Goal: Information Seeking & Learning: Learn about a topic

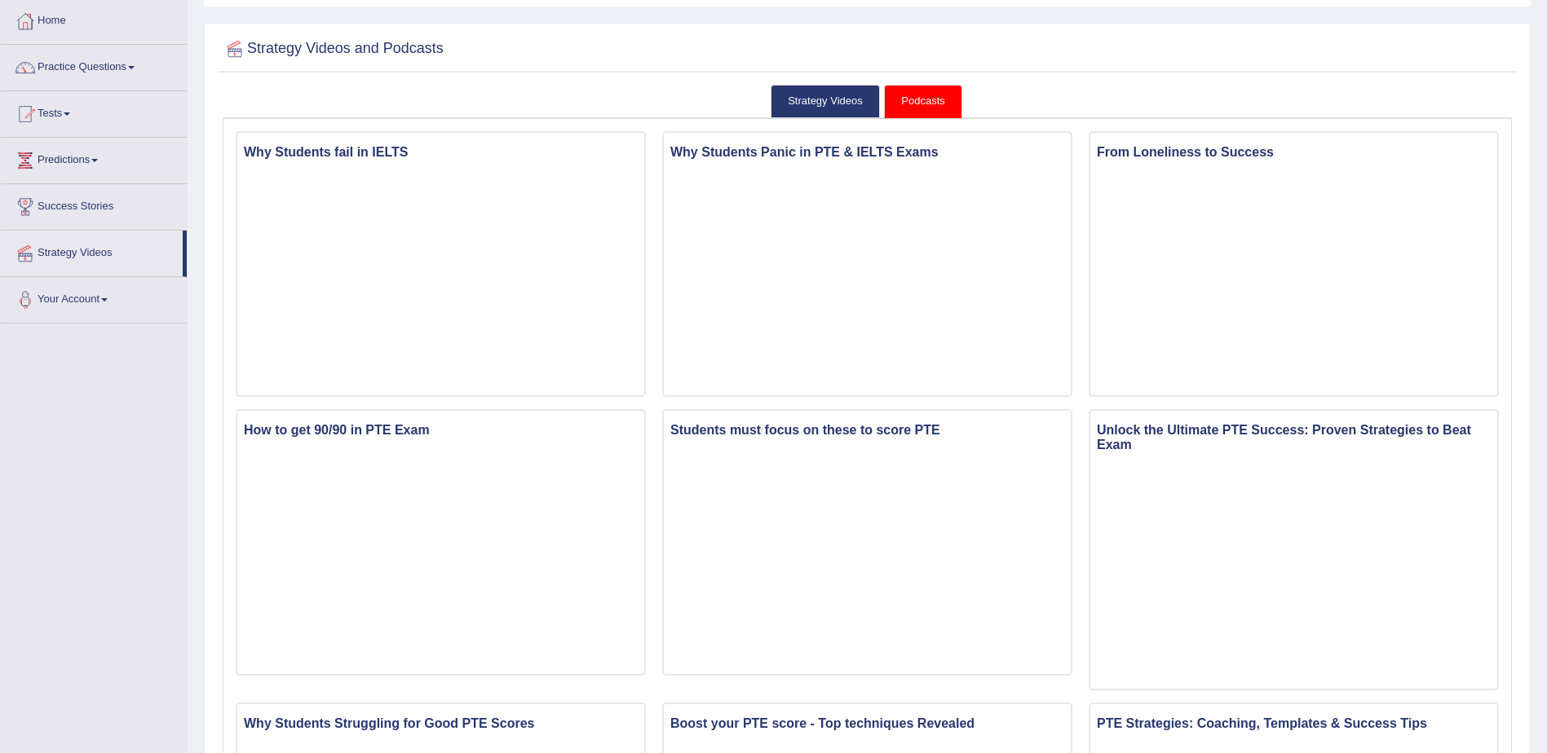
scroll to position [82, 0]
click at [53, 19] on link "Home" at bounding box center [94, 19] width 186 height 41
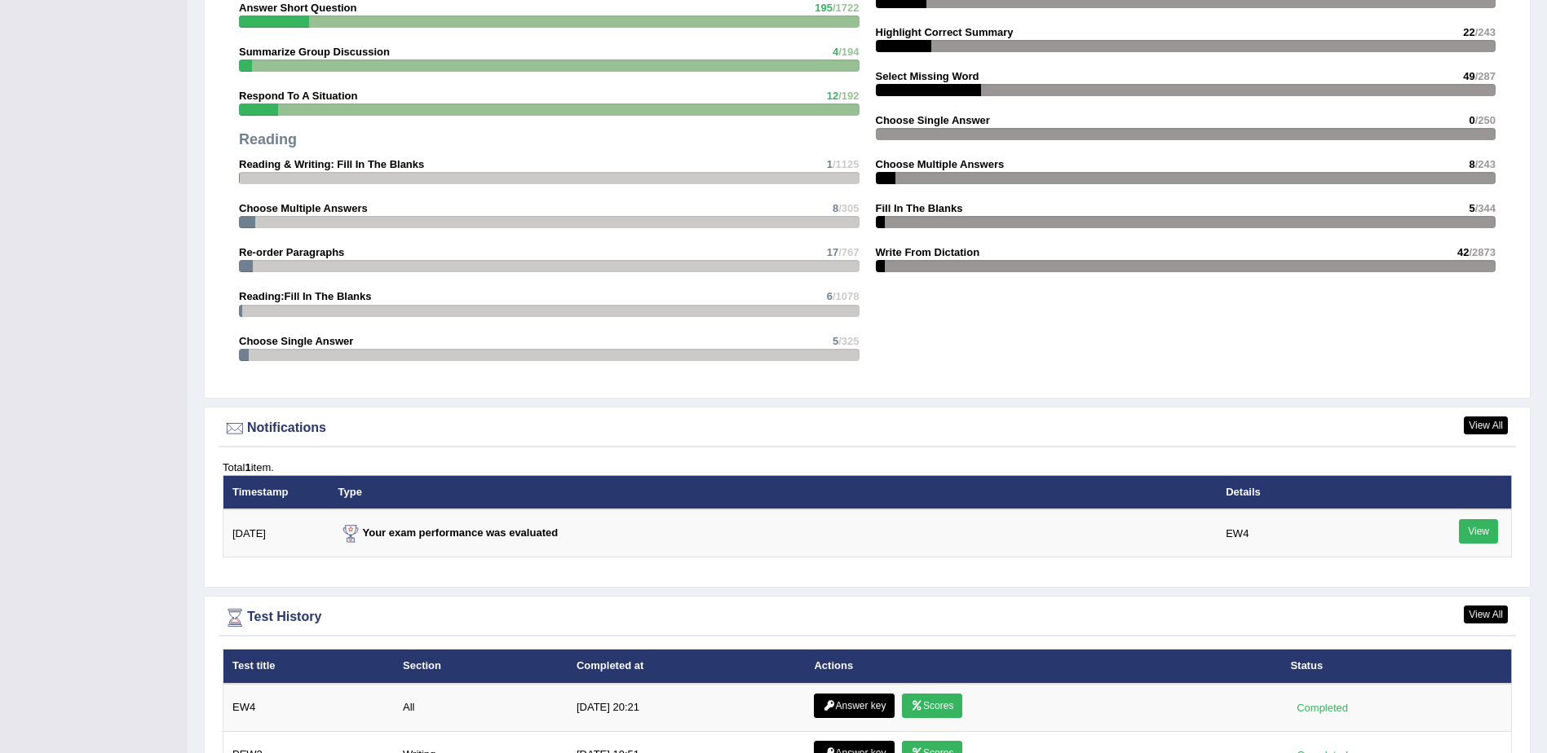
scroll to position [1875, 0]
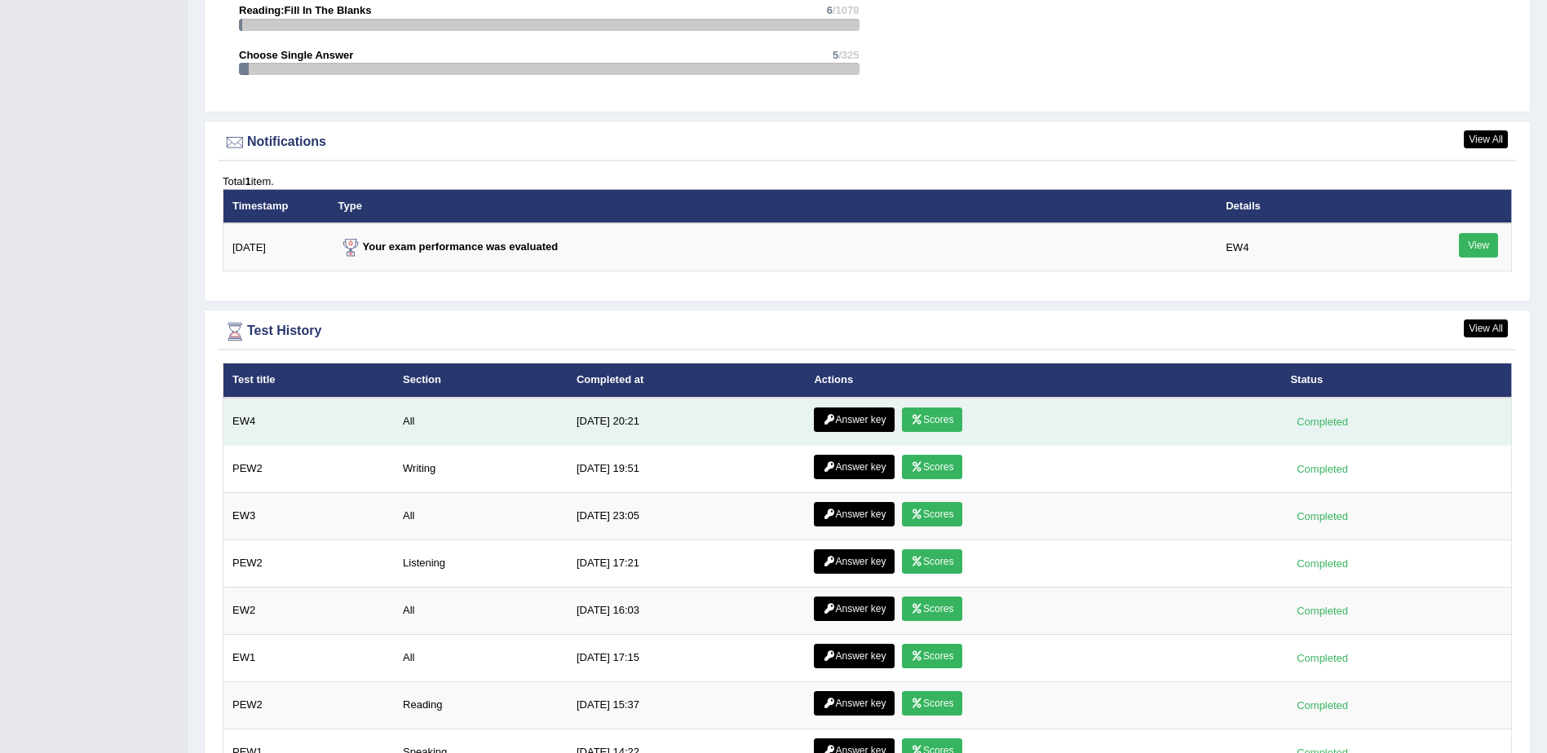
click at [828, 413] on link "Answer key" at bounding box center [854, 420] width 81 height 24
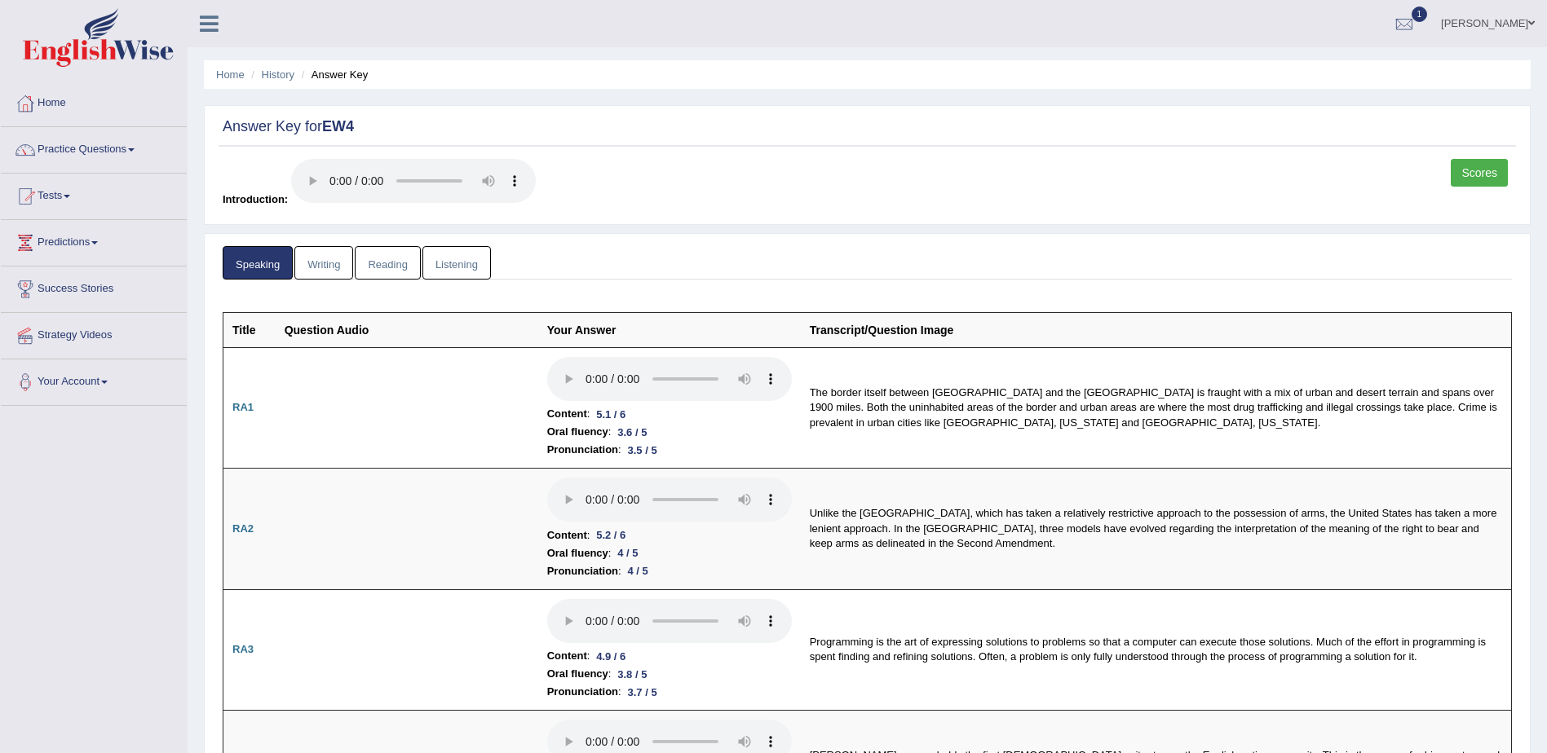
click at [453, 260] on link "Listening" at bounding box center [456, 262] width 68 height 33
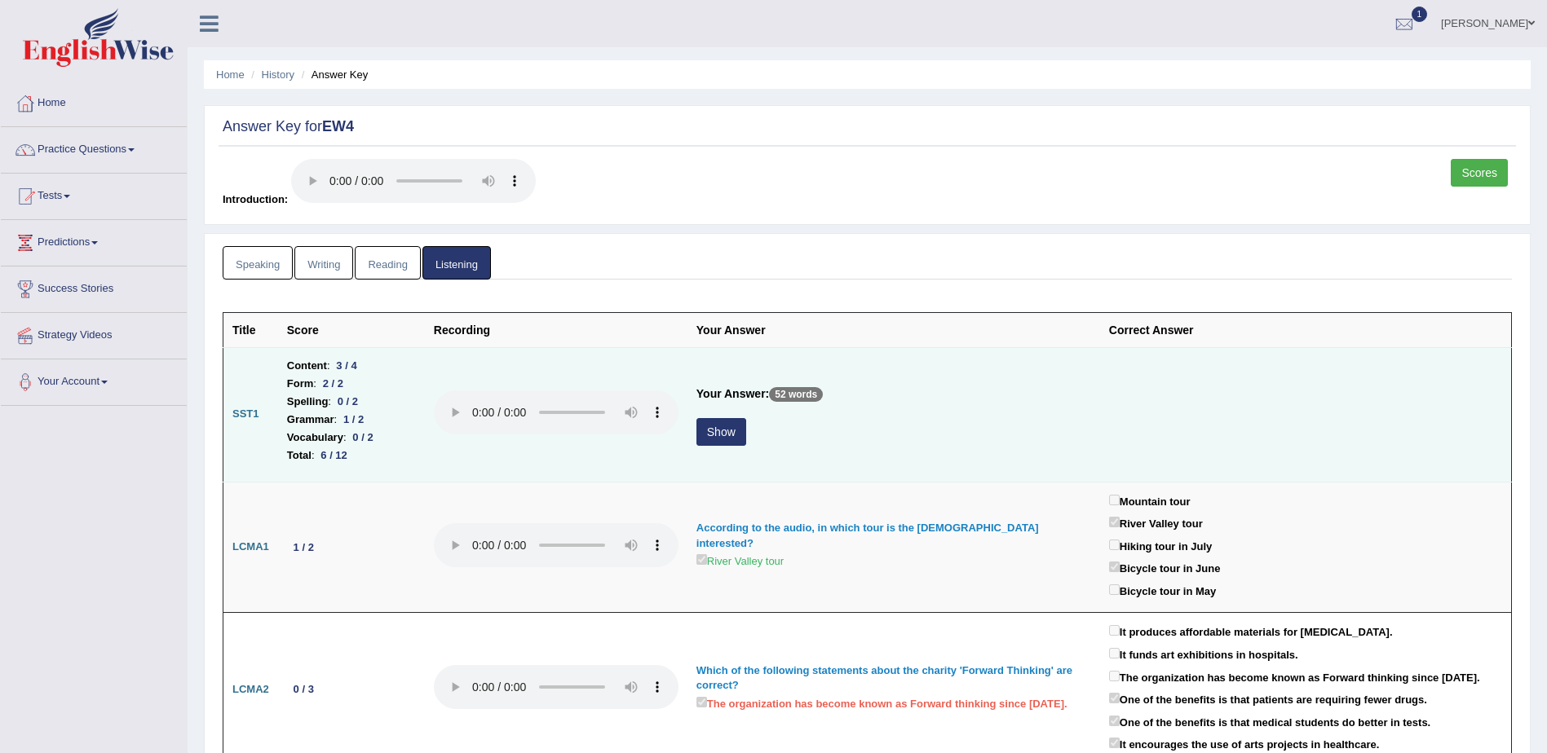
click at [717, 435] on button "Show" at bounding box center [721, 432] width 50 height 28
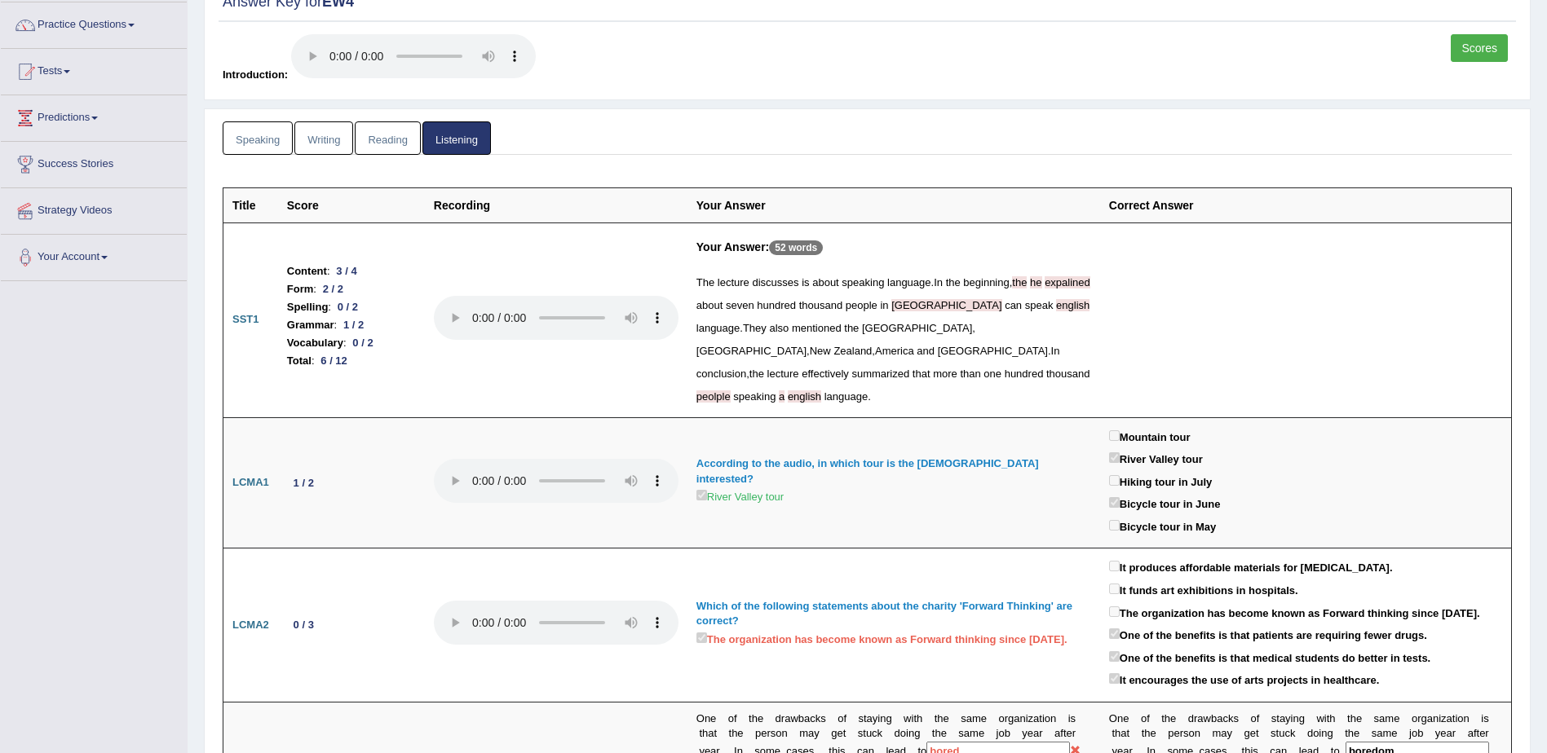
scroll to position [163, 0]
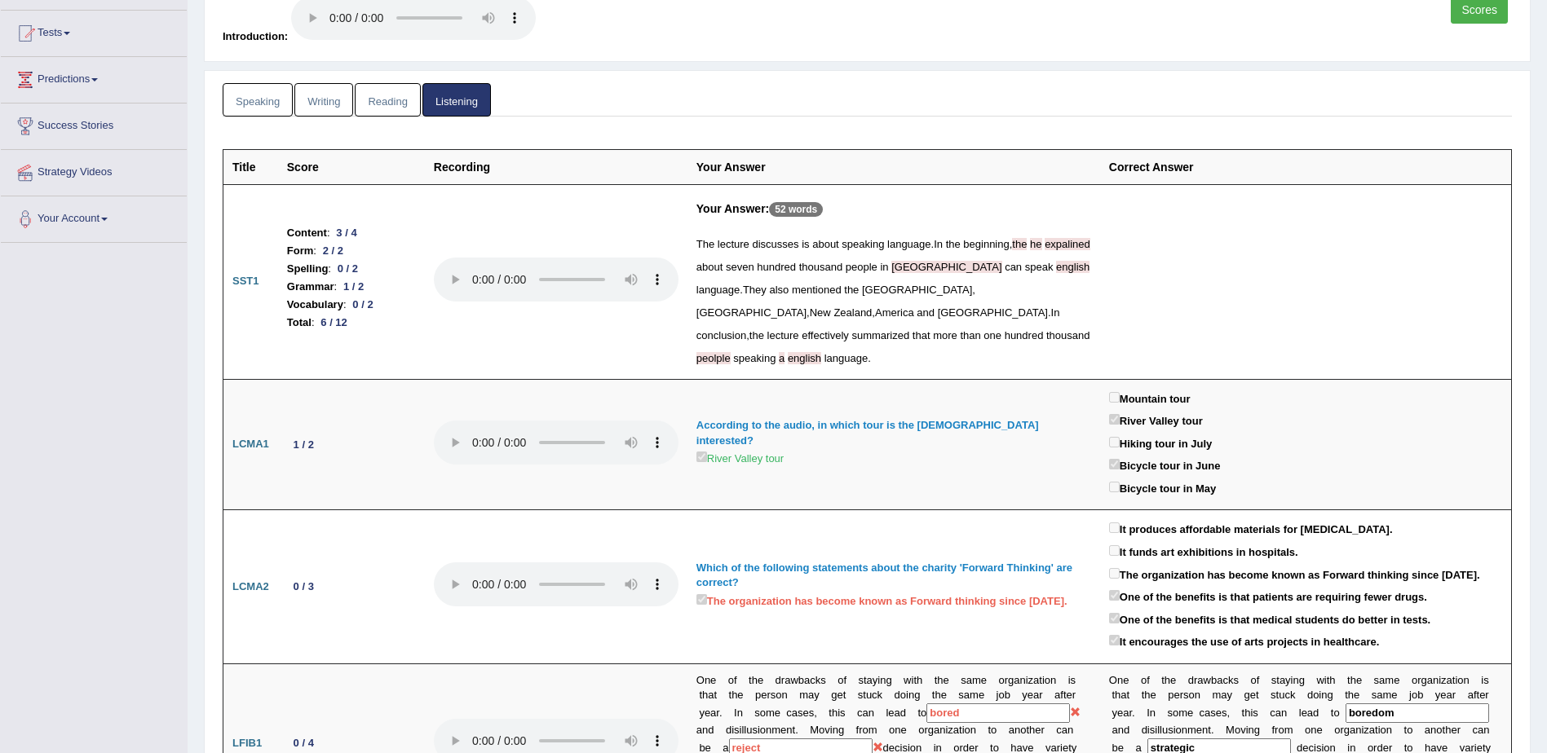
click at [256, 95] on link "Speaking" at bounding box center [258, 99] width 70 height 33
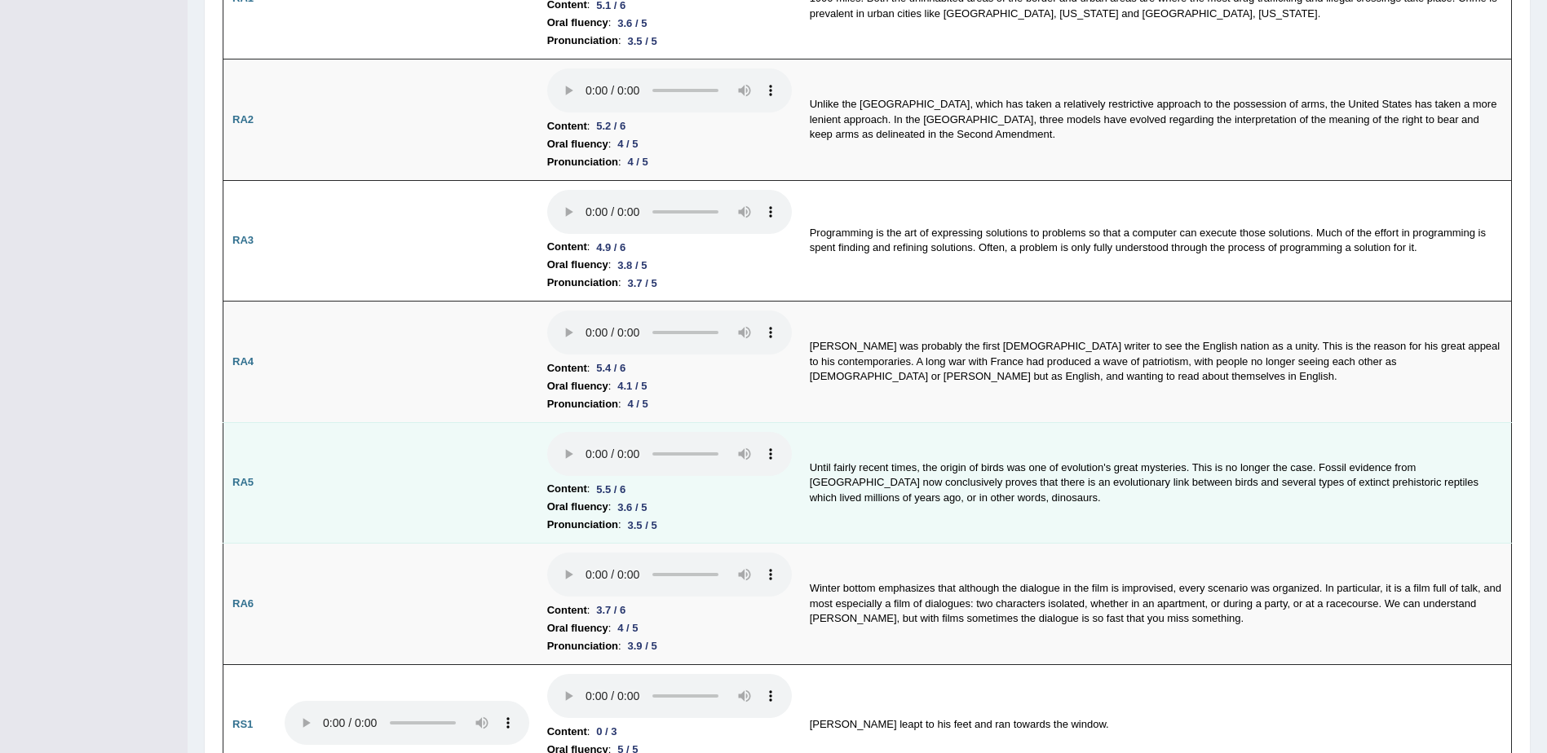
scroll to position [408, 0]
